Goal: Complete application form

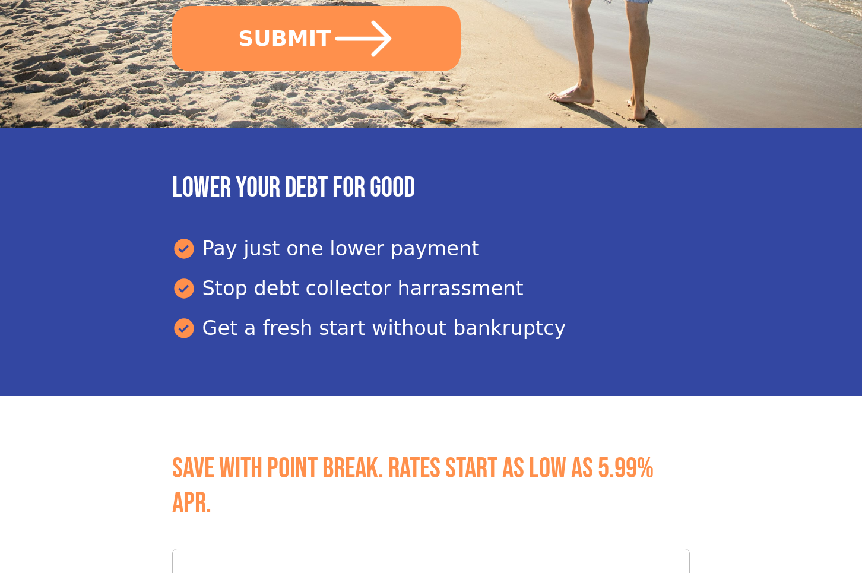
scroll to position [533, 0]
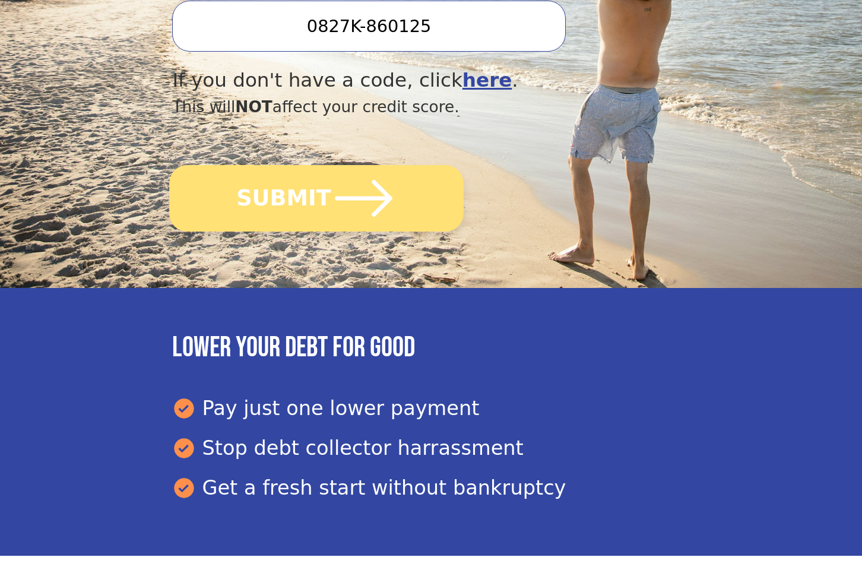
click at [302, 195] on button "SUBMIT" at bounding box center [317, 198] width 294 height 66
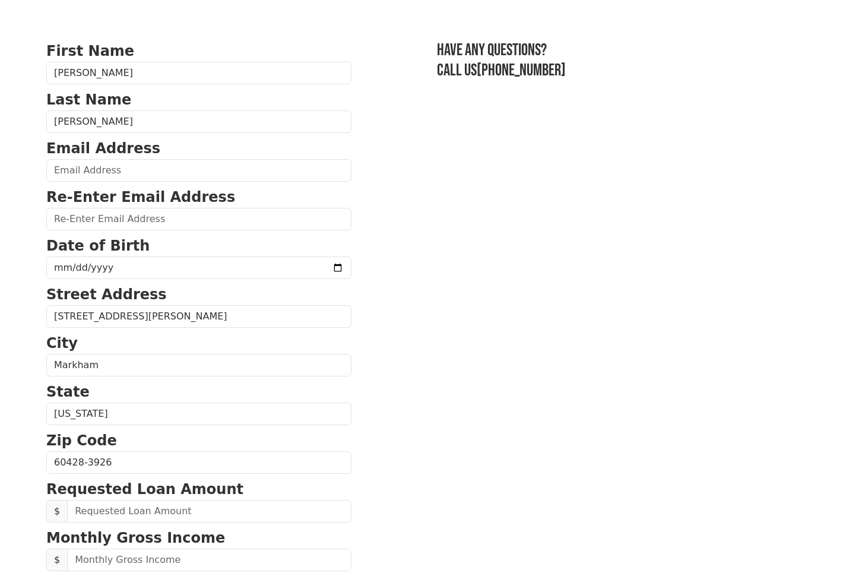
scroll to position [58, 0]
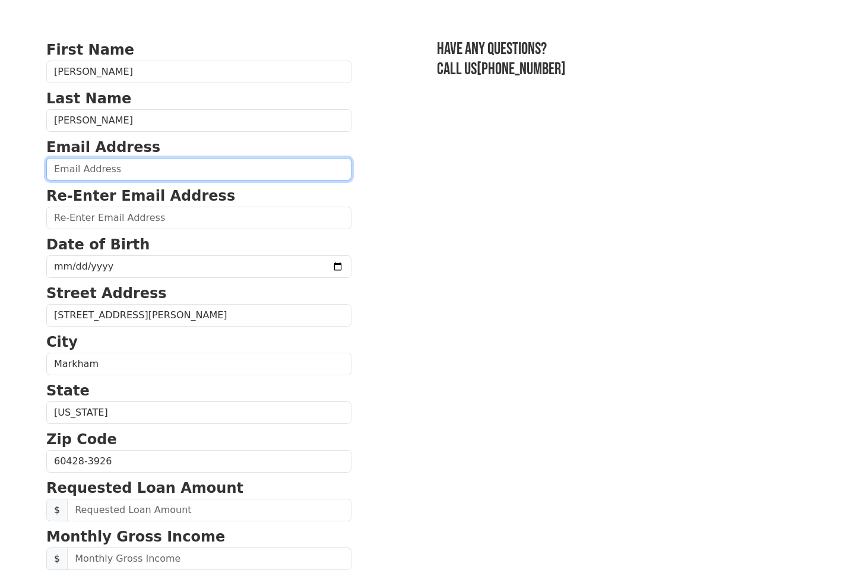
click at [144, 169] on input "email" at bounding box center [198, 169] width 305 height 23
type input "tsouth9471@yahoo.com"
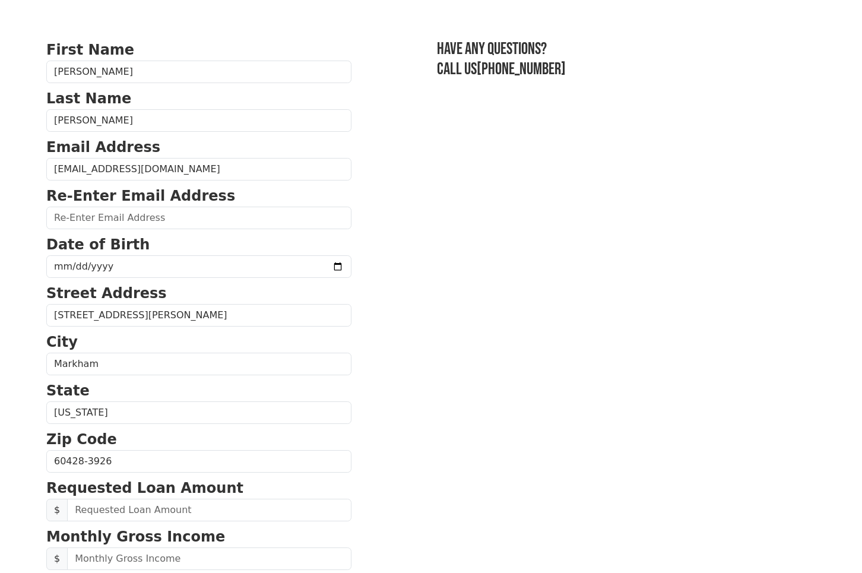
click at [526, 207] on section "First Name Pamela Last Name Armstead Email Address tsouth9471@yahoo.com Re-Ente…" at bounding box center [430, 462] width 769 height 846
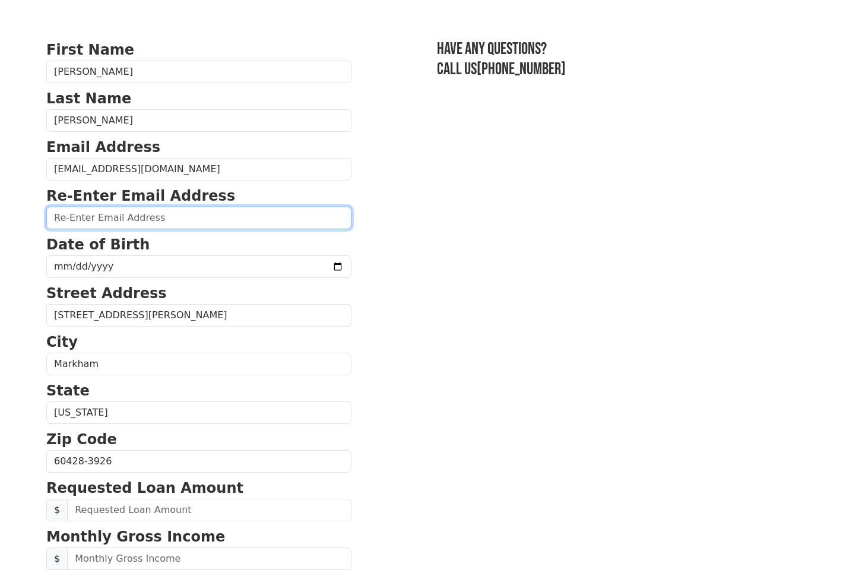
click at [127, 214] on input "email" at bounding box center [198, 218] width 305 height 23
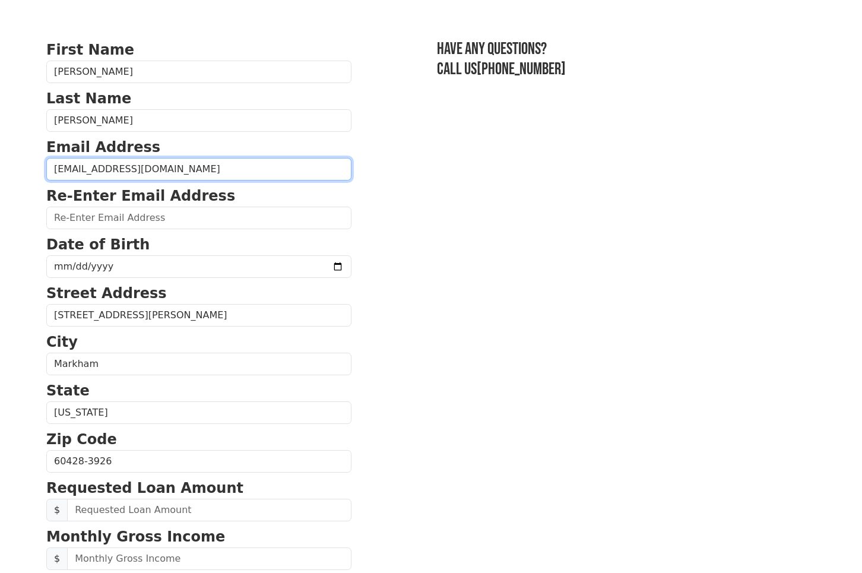
drag, startPoint x: 188, startPoint y: 167, endPoint x: 52, endPoint y: 169, distance: 135.4
click at [52, 169] on input "tsouth9471@yahoo.com" at bounding box center [198, 169] width 305 height 23
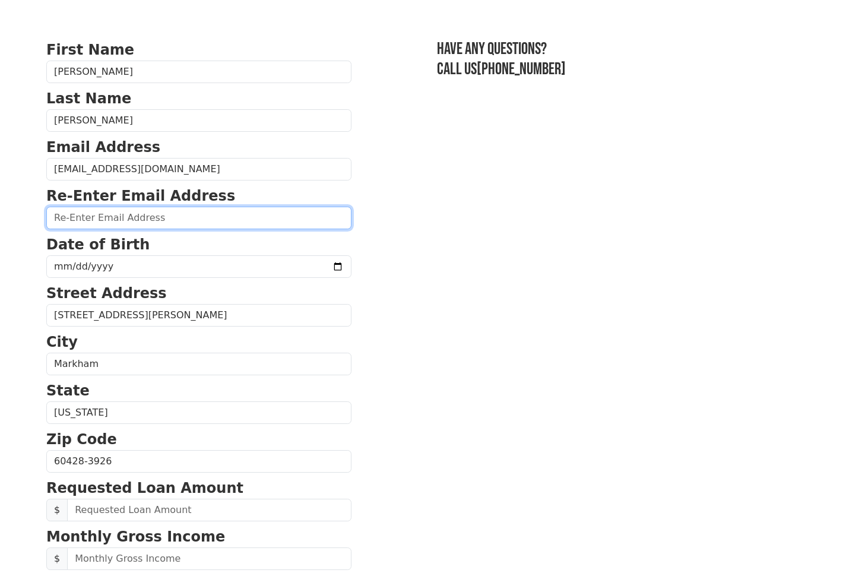
click at [119, 216] on input "email" at bounding box center [198, 218] width 305 height 23
paste input "tsouth9471@yahoo.com"
type input "tsouth9471@yahoo.com"
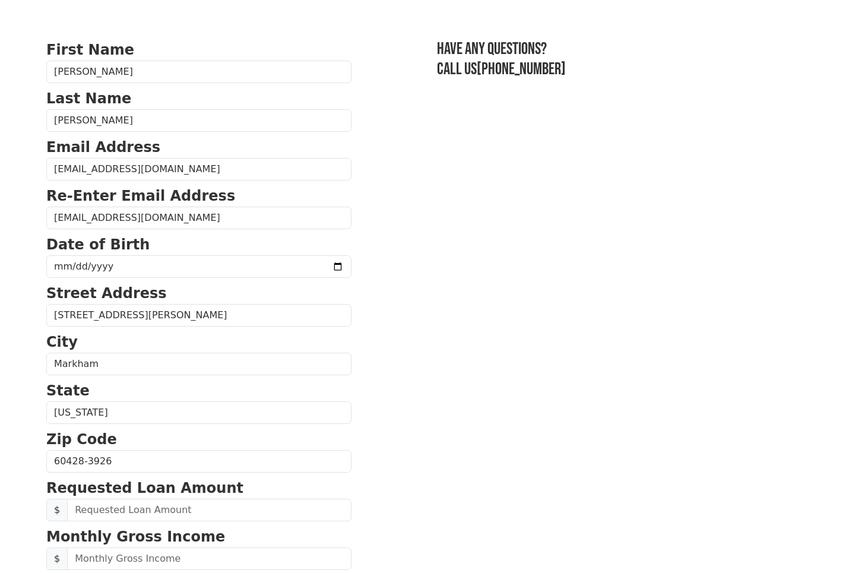
click at [582, 307] on section "First Name Pamela Last Name Armstead Email Address tsouth9471@yahoo.com Re-Ente…" at bounding box center [430, 462] width 769 height 846
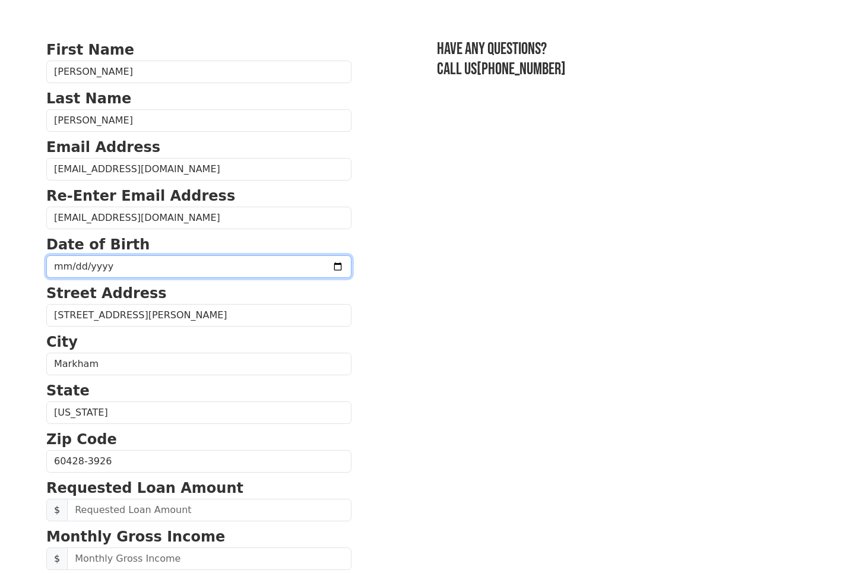
click at [161, 264] on input "date" at bounding box center [198, 266] width 305 height 23
type input "1971-04-21"
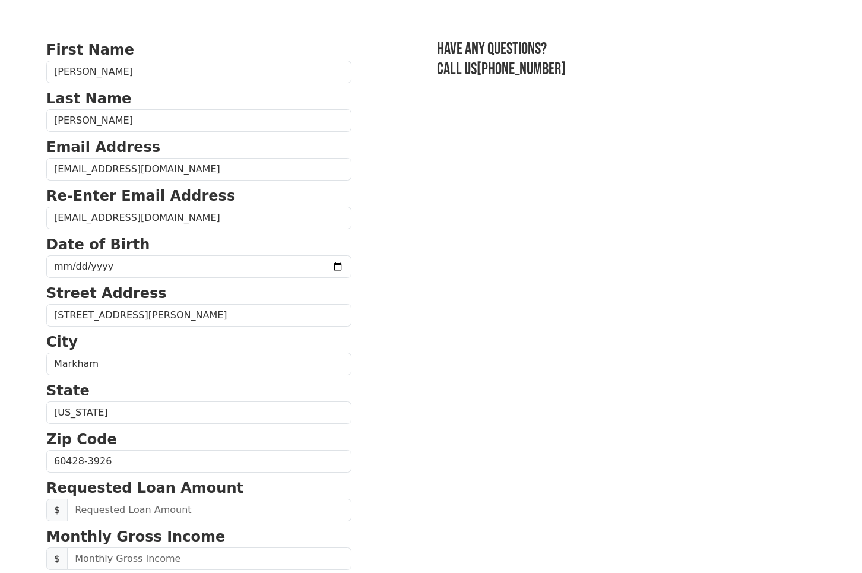
click at [647, 367] on section "First Name Pamela Last Name Armstead Email Address tsouth9471@yahoo.com Re-Ente…" at bounding box center [430, 462] width 769 height 846
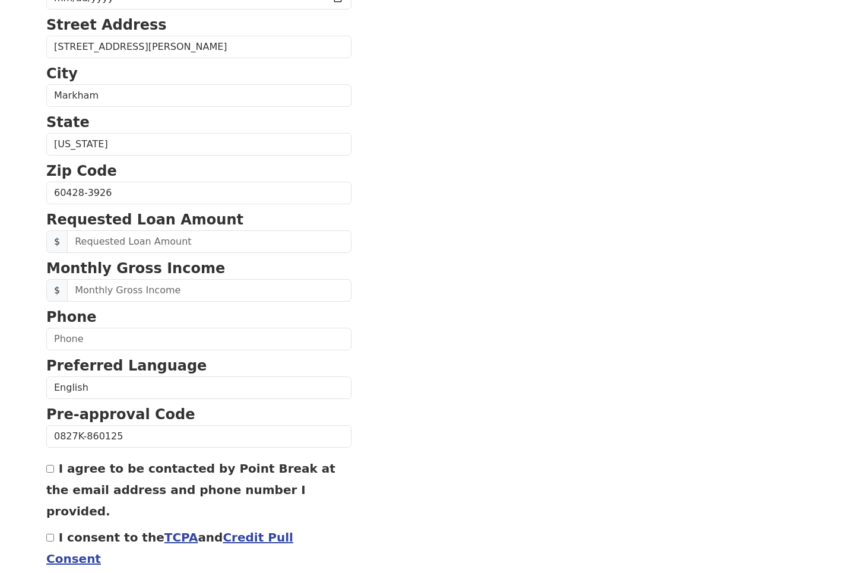
scroll to position [330, 0]
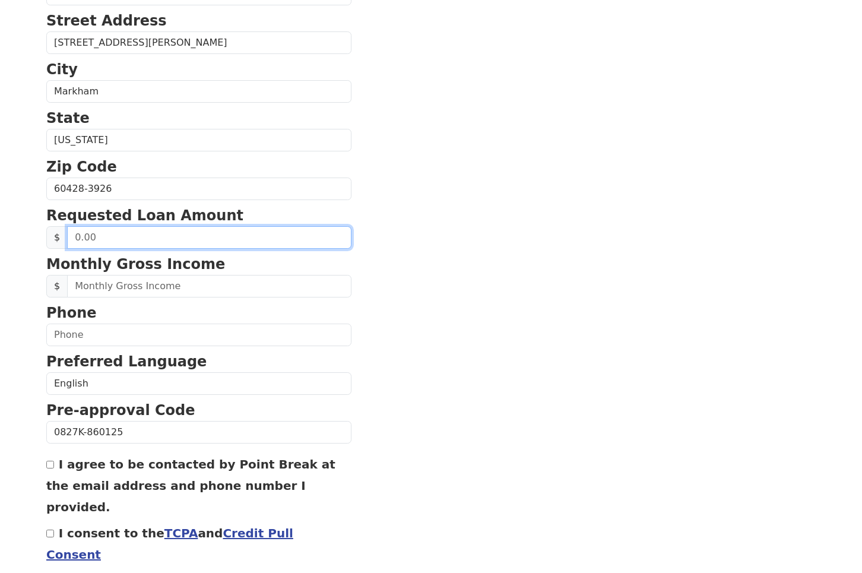
click at [107, 236] on input "text" at bounding box center [209, 237] width 284 height 23
type input "20,000.00"
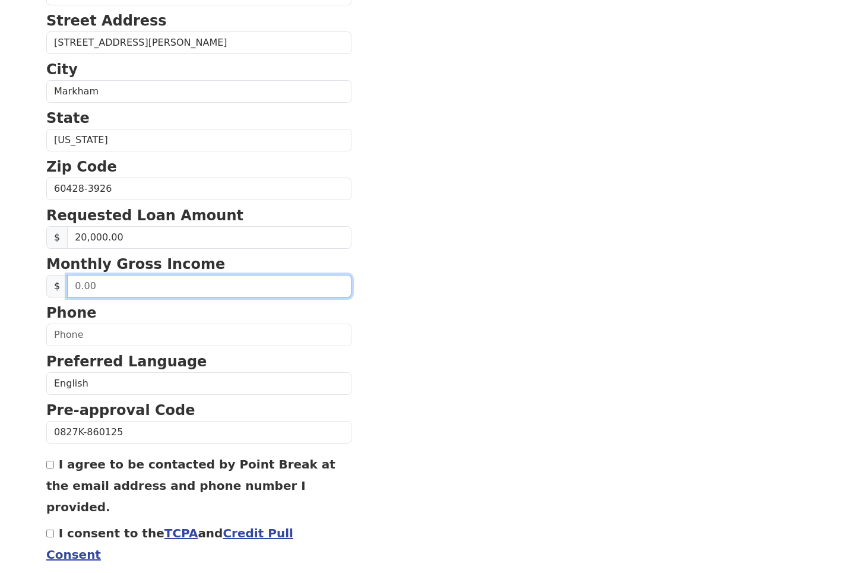
click at [245, 284] on input "text" at bounding box center [209, 286] width 284 height 23
type input "7,200.00"
click at [76, 323] on p "Phone" at bounding box center [198, 312] width 305 height 21
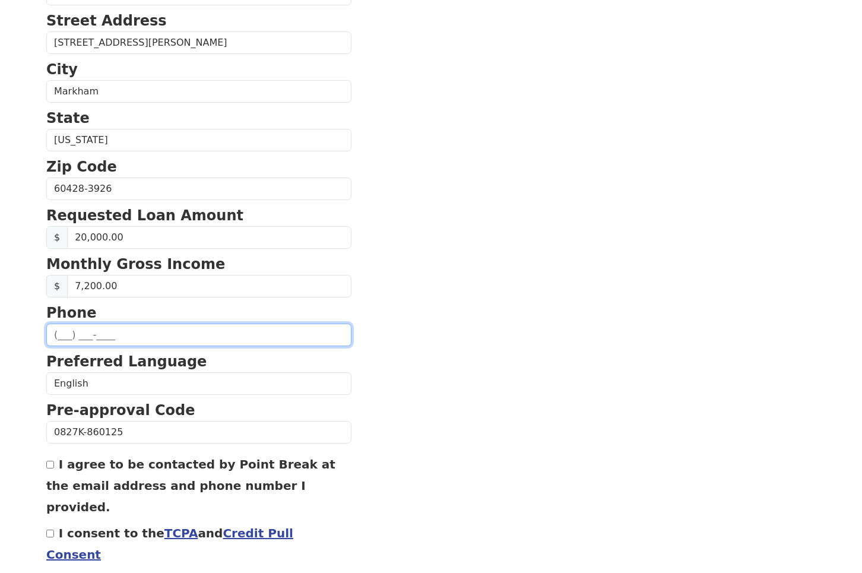
click at [79, 336] on input "text" at bounding box center [198, 334] width 305 height 23
type input "(708) 510-7234"
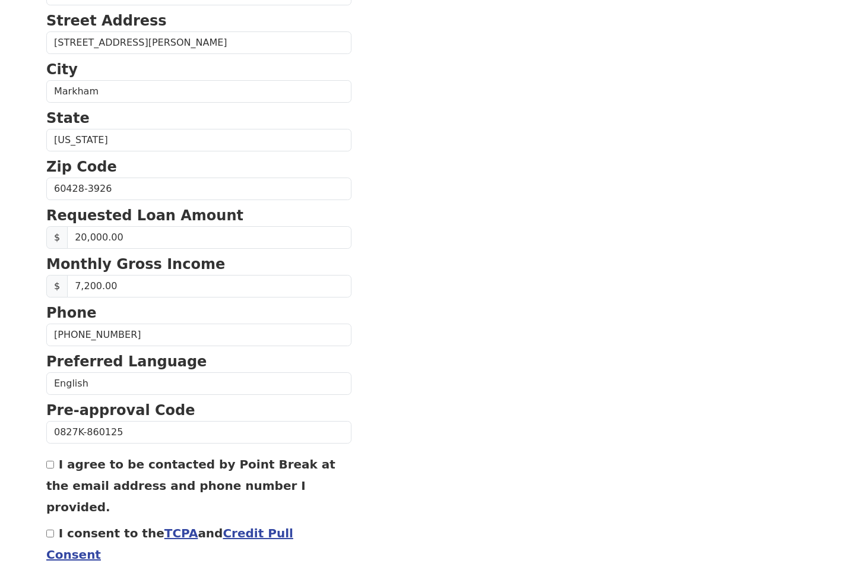
click at [48, 464] on input "I agree to be contacted by Point Break at the email address and phone number I …" at bounding box center [50, 465] width 8 height 8
checkbox input "true"
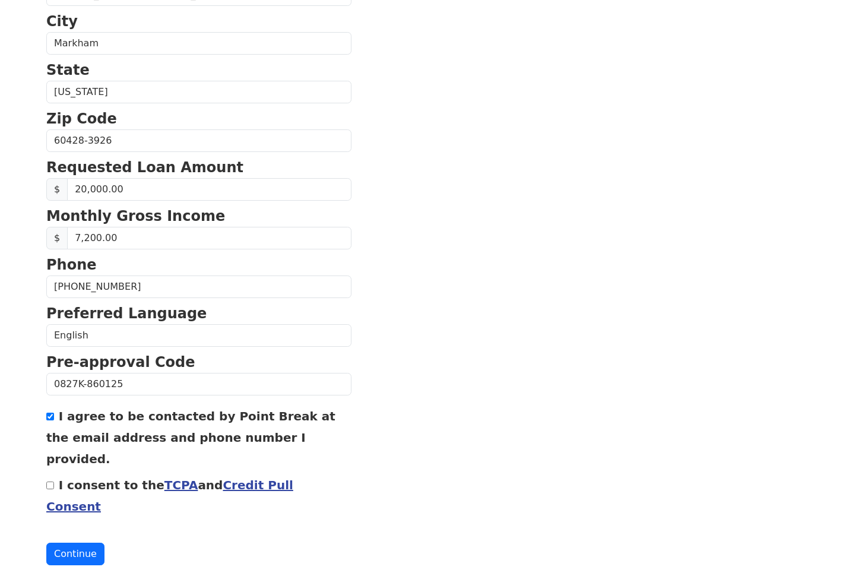
scroll to position [413, 0]
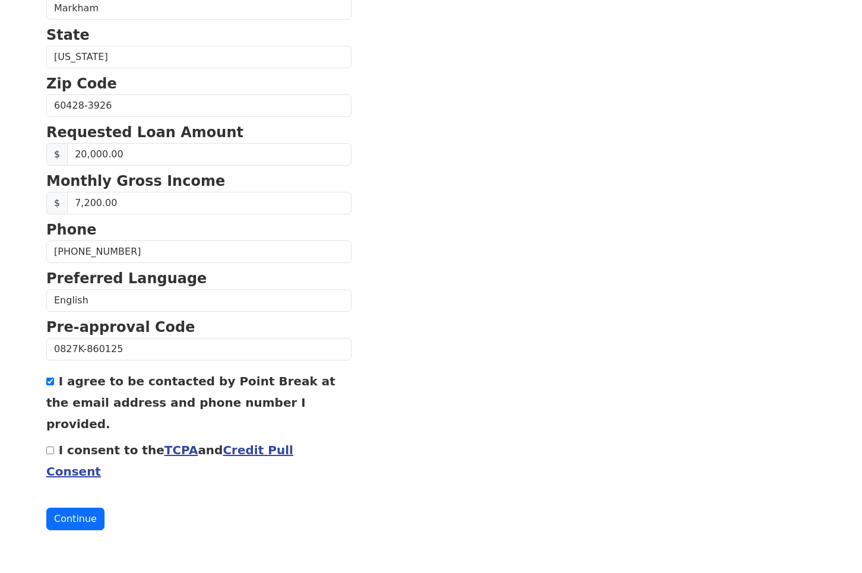
click at [50, 450] on input "I consent to the TCPA and Credit Pull Consent" at bounding box center [50, 450] width 8 height 8
checkbox input "true"
click at [79, 525] on button "Continue" at bounding box center [75, 518] width 58 height 23
